Goal: Entertainment & Leisure: Consume media (video, audio)

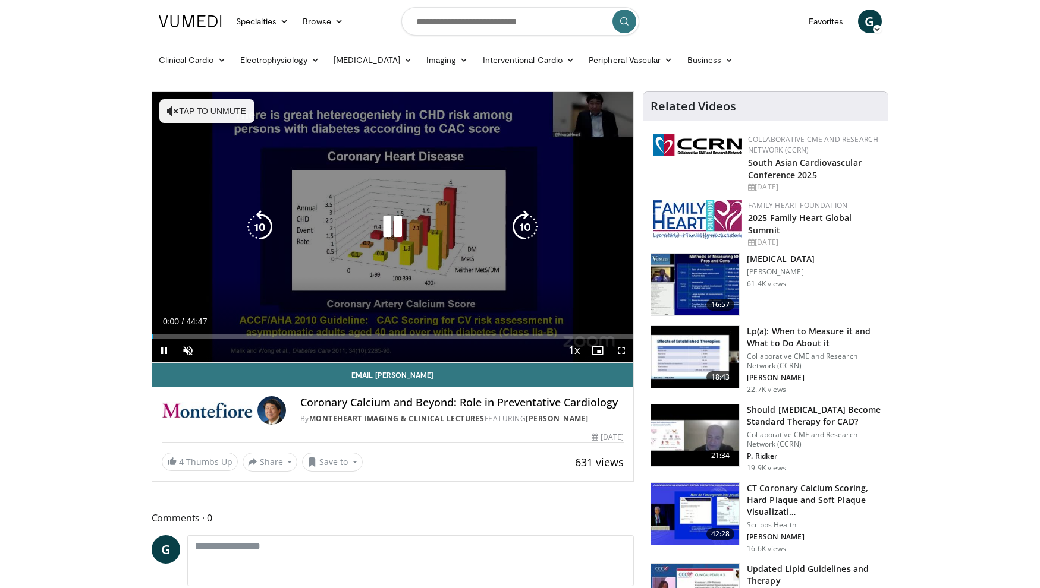
click at [160, 108] on button "Tap to unmute" at bounding box center [206, 111] width 95 height 24
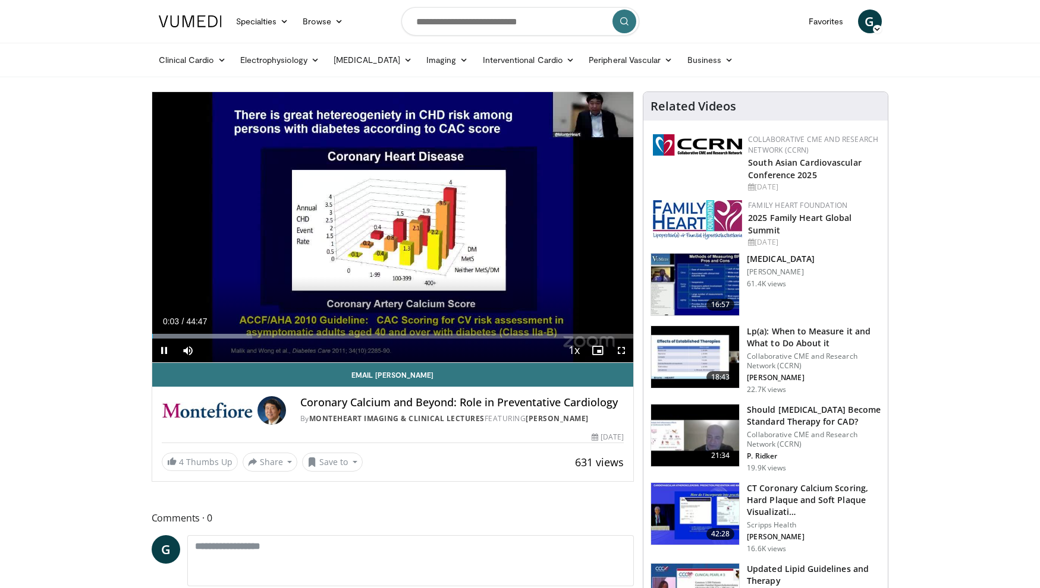
click at [622, 352] on span "Video Player" at bounding box center [621, 351] width 24 height 24
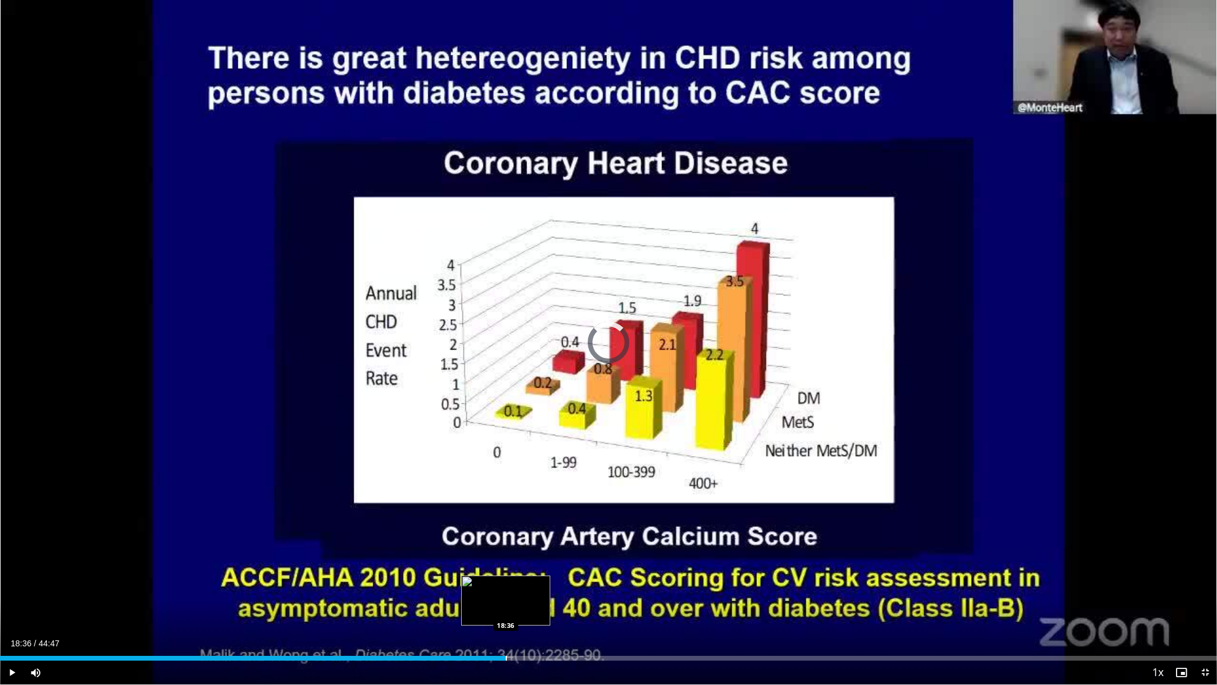
click at [506, 588] on div "Progress Bar" at bounding box center [506, 658] width 1 height 5
click at [575, 588] on div "Progress Bar" at bounding box center [575, 658] width 1 height 5
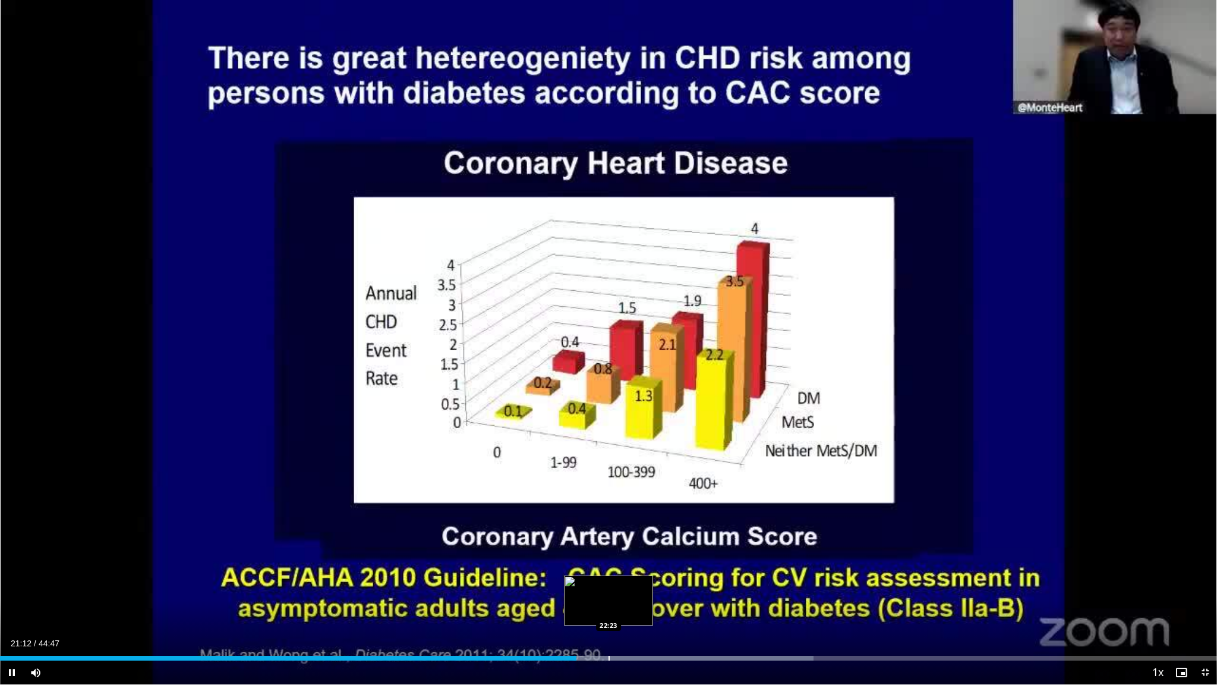
click at [609, 588] on div "Progress Bar" at bounding box center [609, 658] width 1 height 5
click at [650, 588] on div "Progress Bar" at bounding box center [650, 658] width 1 height 5
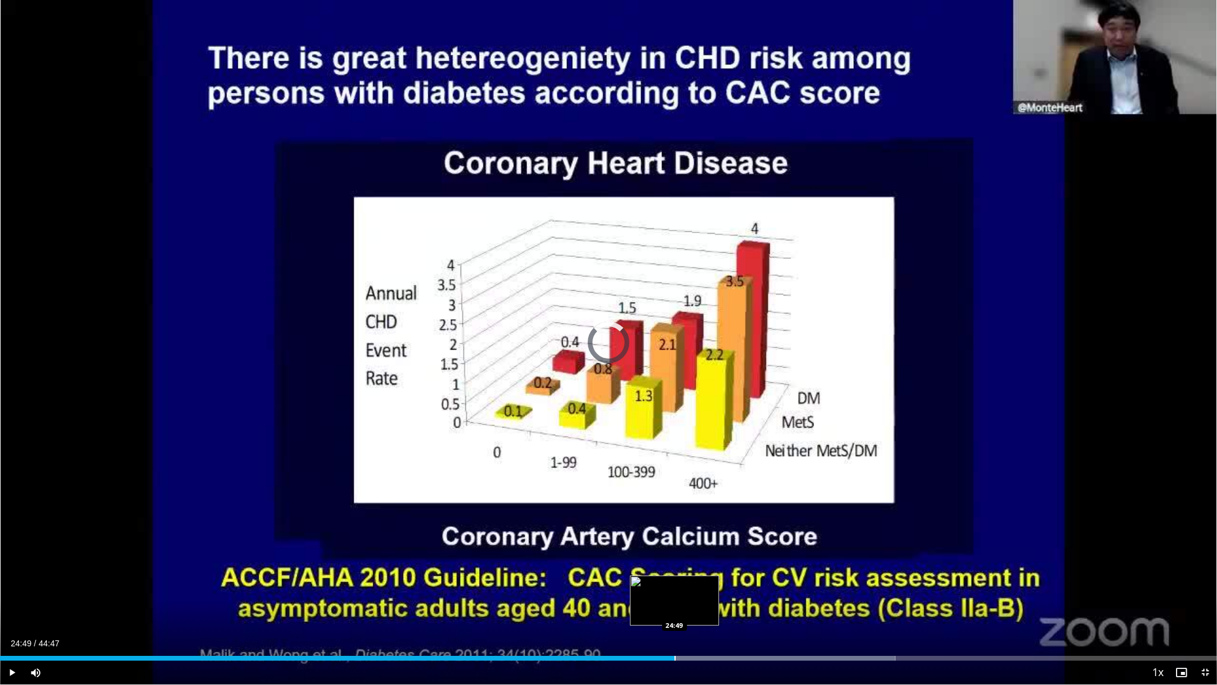
click at [675, 588] on div "Progress Bar" at bounding box center [675, 658] width 1 height 5
click at [697, 588] on div "Progress Bar" at bounding box center [696, 658] width 1 height 5
click at [679, 588] on div "Current Time 25:43 / Duration 44:47 Pause Skip Backward Skip Forward Mute Loade…" at bounding box center [608, 672] width 1217 height 24
click at [678, 588] on div "Progress Bar" at bounding box center [678, 658] width 1 height 5
click at [693, 588] on div "Progress Bar" at bounding box center [693, 658] width 1 height 5
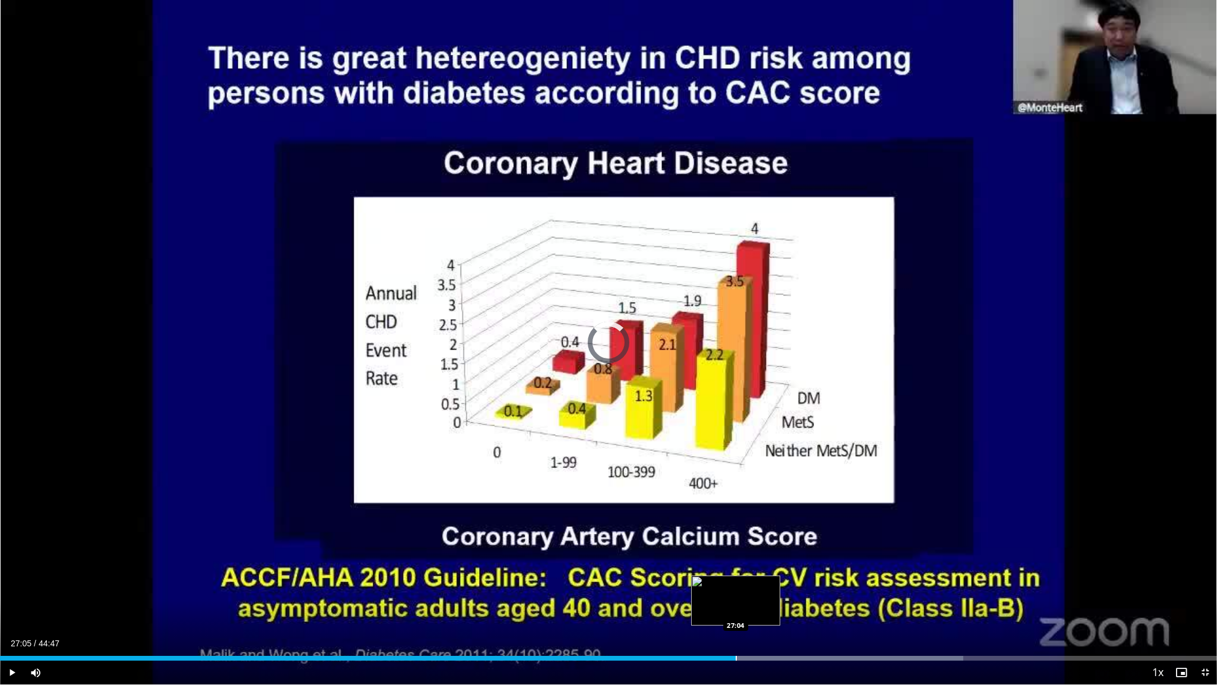
click at [736, 588] on div "Progress Bar" at bounding box center [736, 658] width 1 height 5
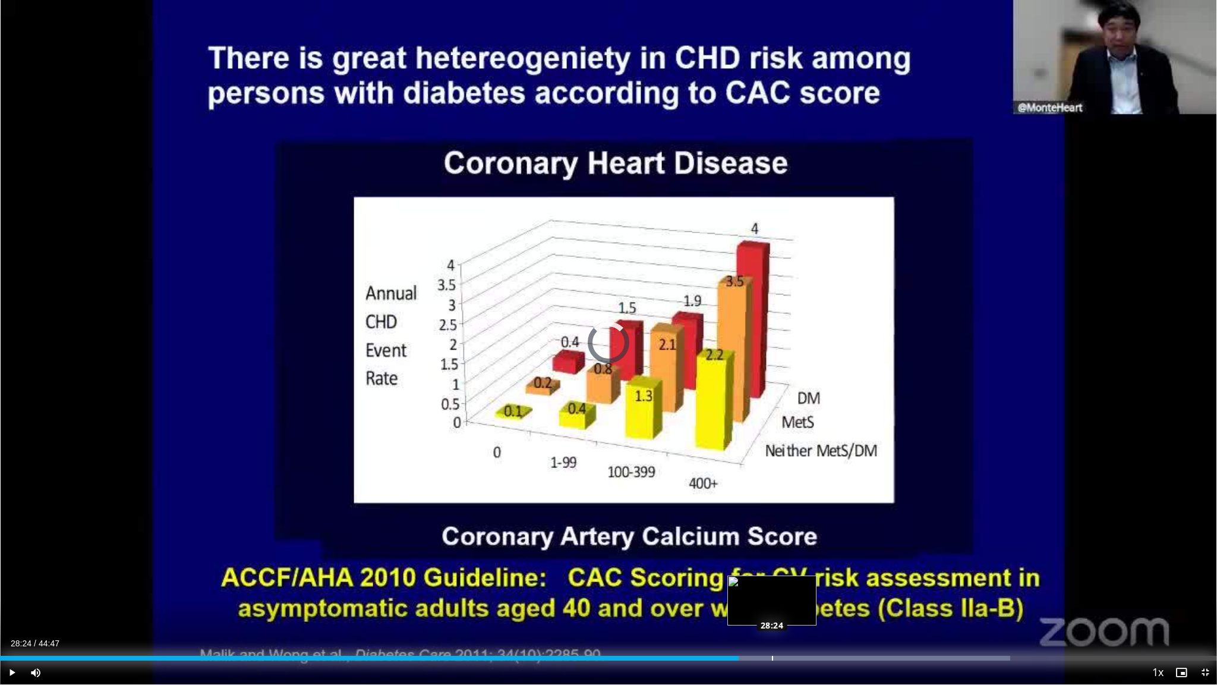
click at [772, 588] on div "Progress Bar" at bounding box center [772, 658] width 1 height 5
click at [798, 588] on div "Progress Bar" at bounding box center [798, 658] width 1 height 5
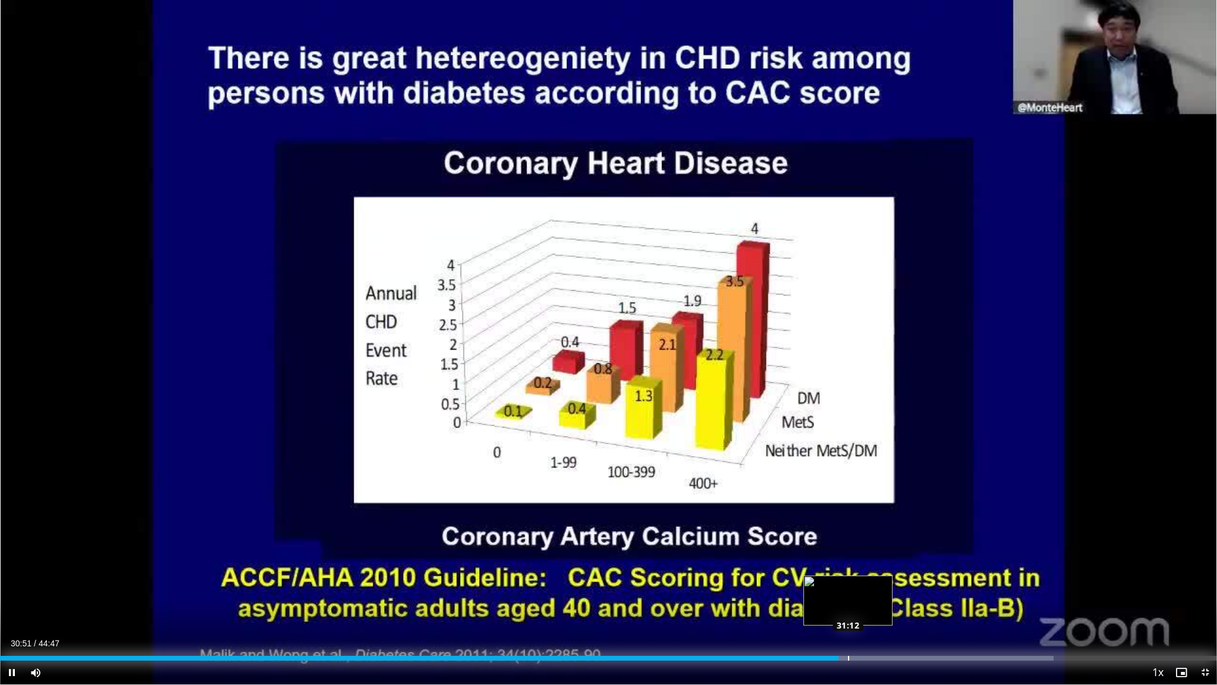
click at [848, 588] on div "Progress Bar" at bounding box center [848, 658] width 1 height 5
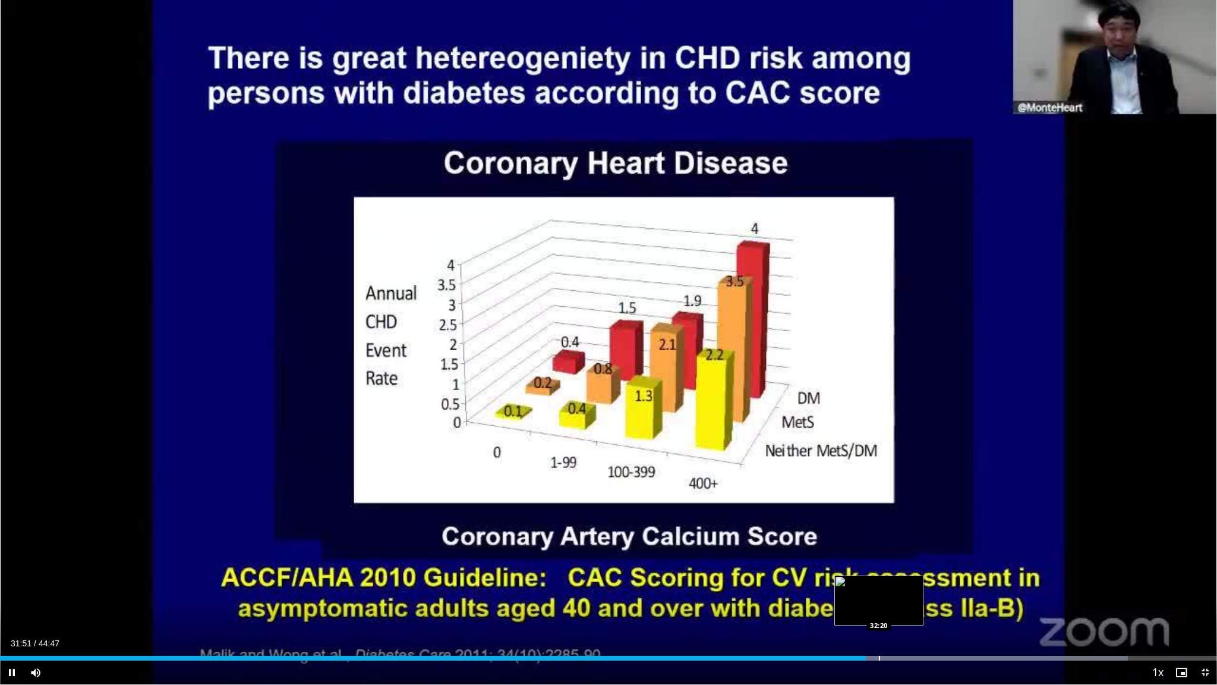
click at [879, 588] on video-js "**********" at bounding box center [608, 342] width 1217 height 685
click at [881, 588] on div "Progress Bar" at bounding box center [881, 658] width 1 height 5
click at [949, 588] on div "10 seconds Tap to unmute" at bounding box center [608, 342] width 1217 height 684
click at [949, 588] on div "Progress Bar" at bounding box center [949, 658] width 1 height 5
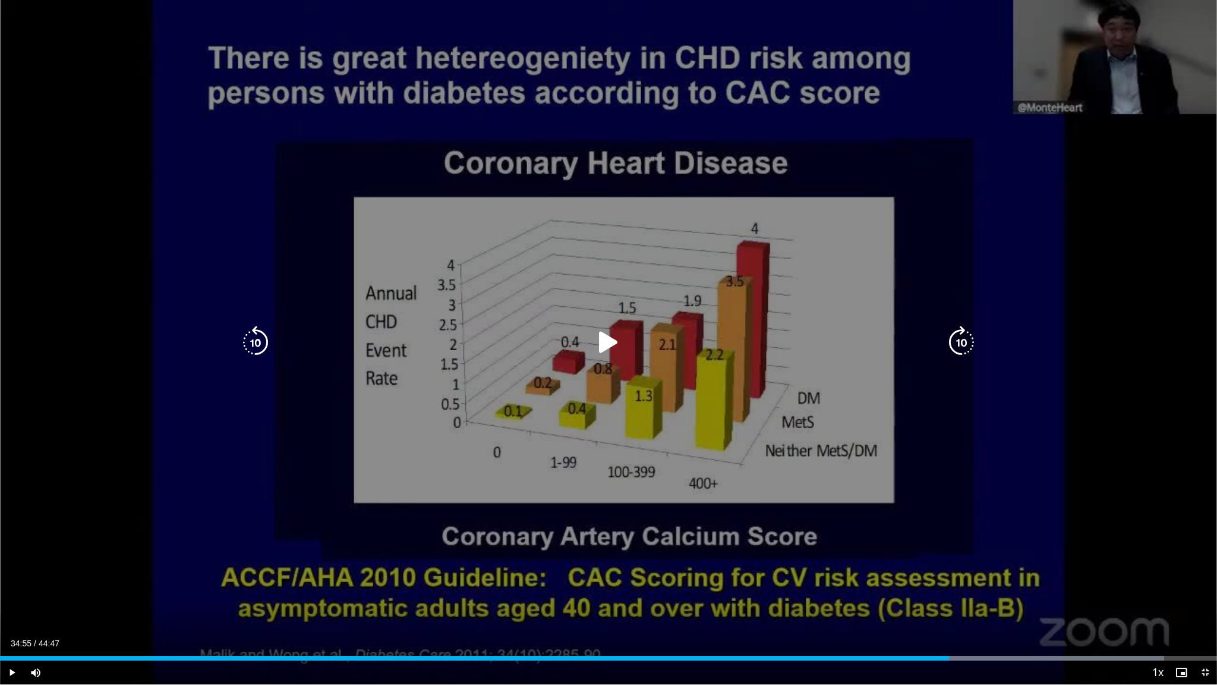
click at [976, 588] on div "10 seconds Tap to unmute" at bounding box center [608, 342] width 1217 height 684
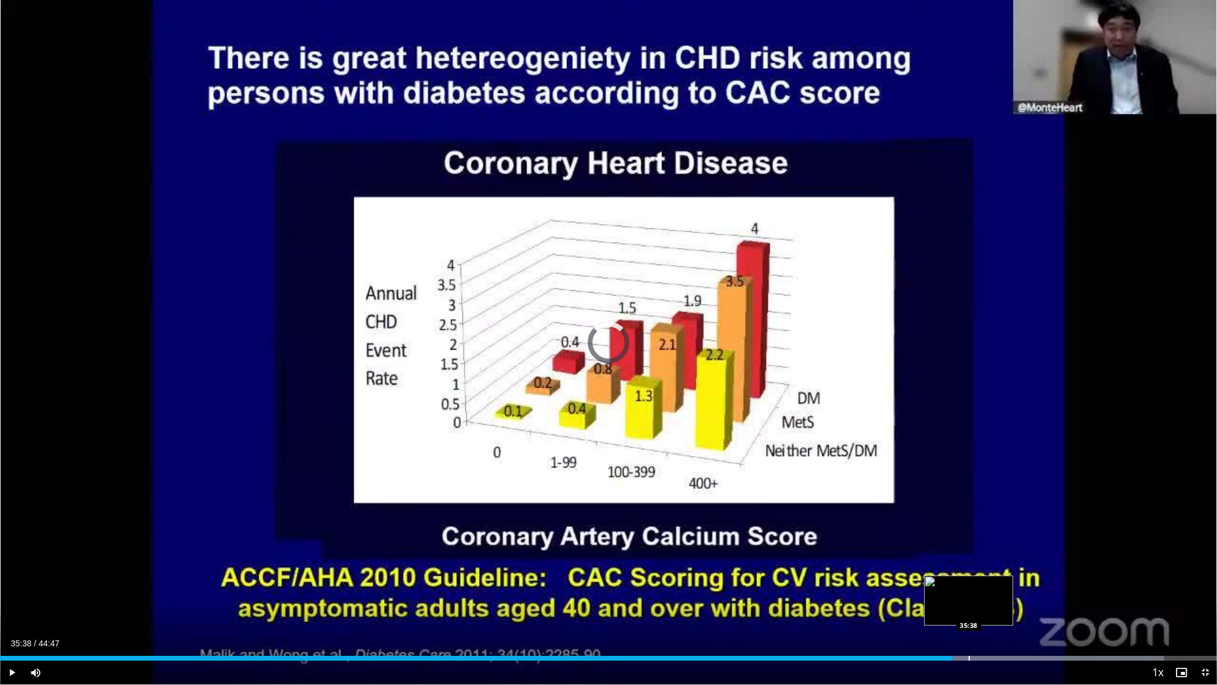
click at [969, 588] on div "Progress Bar" at bounding box center [969, 658] width 1 height 5
click at [991, 588] on div "Progress Bar" at bounding box center [991, 658] width 1 height 5
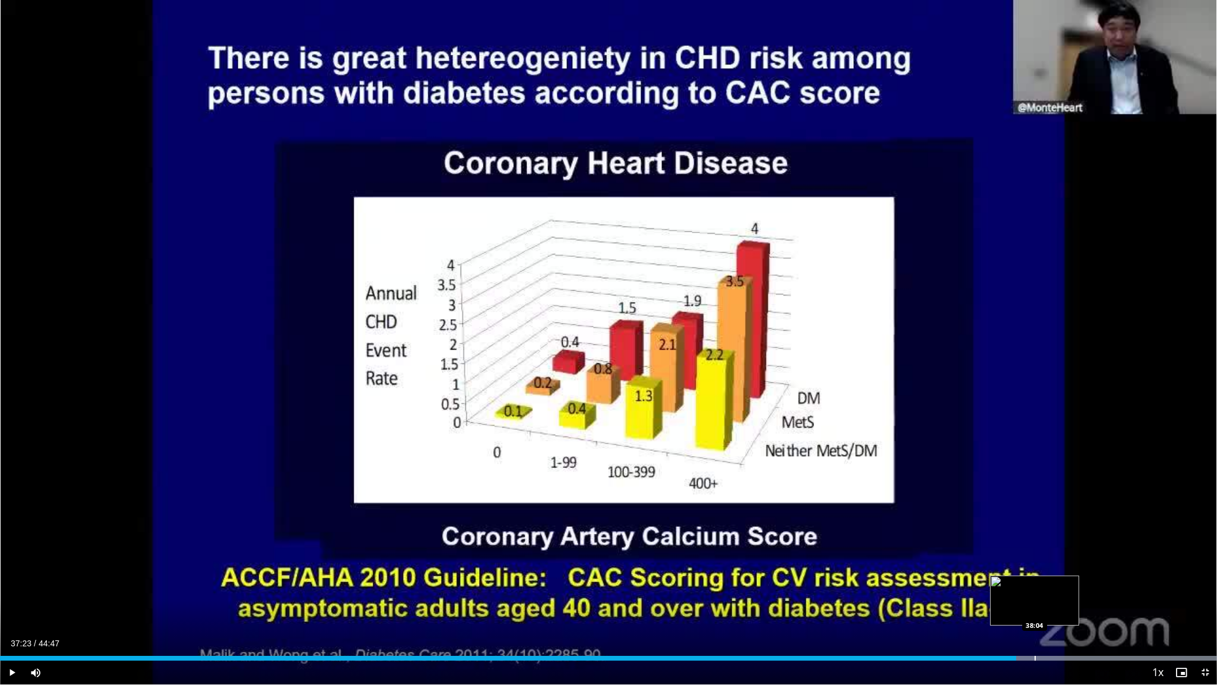
click at [1035, 588] on div "Progress Bar" at bounding box center [1035, 658] width 1 height 5
click at [1039, 588] on div "Progress Bar" at bounding box center [1059, 658] width 1 height 5
click at [1039, 588] on div "Progress Bar" at bounding box center [1079, 658] width 1 height 5
click at [1039, 588] on div "Progress Bar" at bounding box center [1099, 658] width 1 height 5
click at [1039, 588] on div "Loaded : 99.99% 41:01 41:39" at bounding box center [608, 658] width 1217 height 5
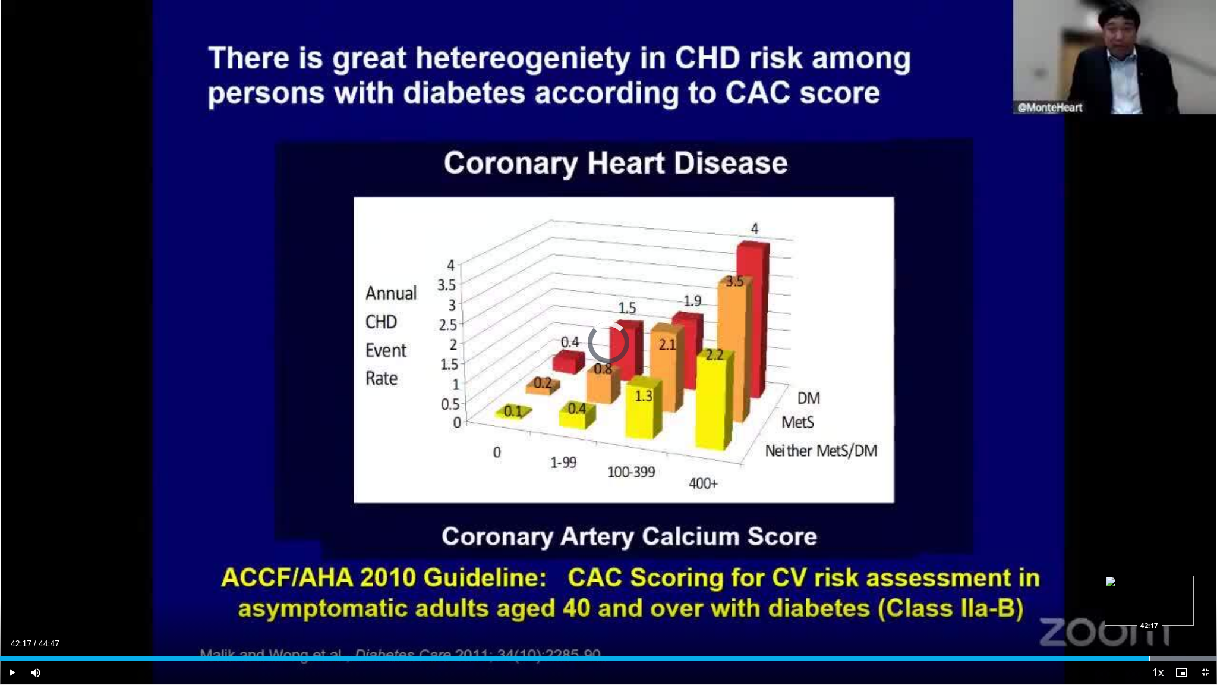
click at [1039, 588] on div "Progress Bar" at bounding box center [1150, 658] width 1 height 5
click at [1039, 588] on div "Progress Bar" at bounding box center [1180, 658] width 1 height 5
click at [1039, 588] on div "Progress Bar" at bounding box center [1192, 658] width 1 height 5
click at [1039, 588] on div "Progress Bar" at bounding box center [1202, 658] width 1 height 5
click at [1039, 588] on span "Video Player" at bounding box center [1206, 672] width 24 height 24
